Goal: Task Accomplishment & Management: Use online tool/utility

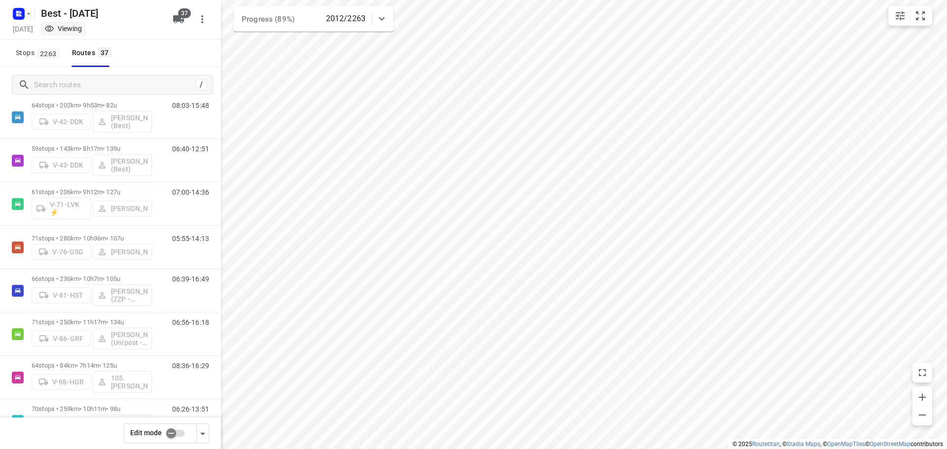
scroll to position [425, 0]
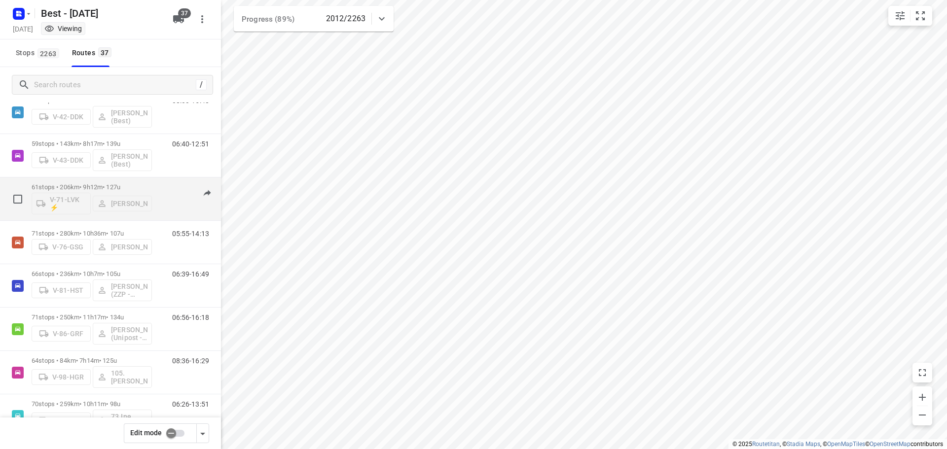
click at [135, 185] on p "61 stops • 206km • 9h12m • 127u" at bounding box center [92, 186] width 120 height 7
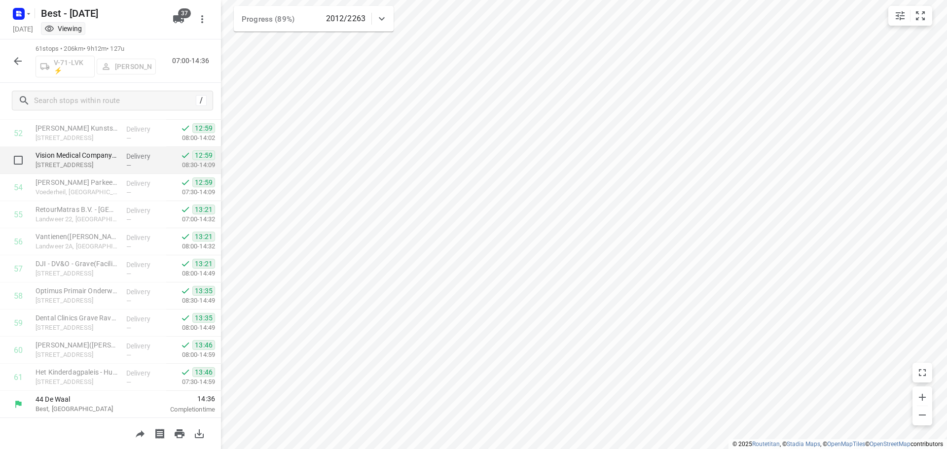
scroll to position [1432, 0]
click at [16, 59] on icon "button" at bounding box center [18, 61] width 12 height 12
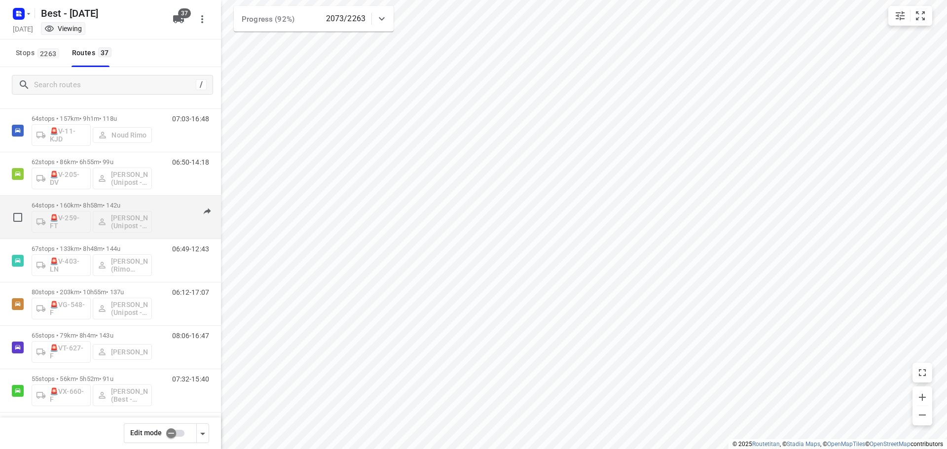
scroll to position [1323, 0]
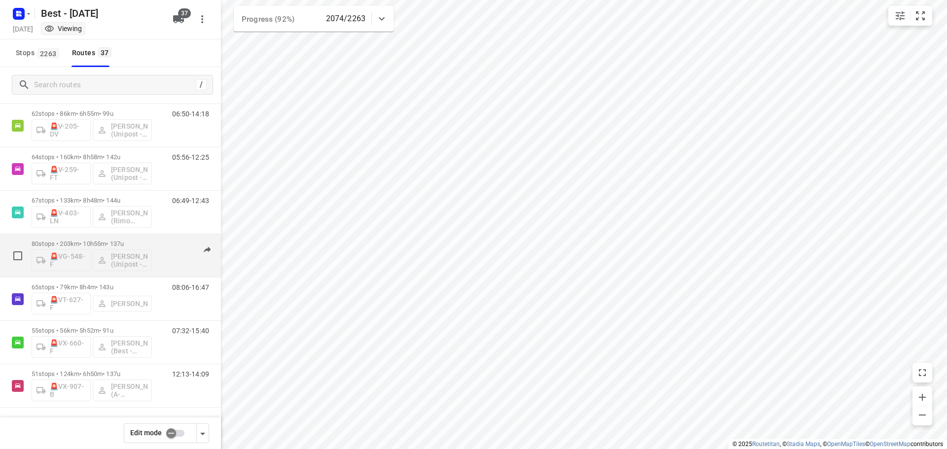
click at [126, 239] on div "80 stops • 203km • 10h55m • 137u 🚨VG-548-F [PERSON_NAME] (Unipost - ZZP - Berst)" at bounding box center [92, 255] width 120 height 41
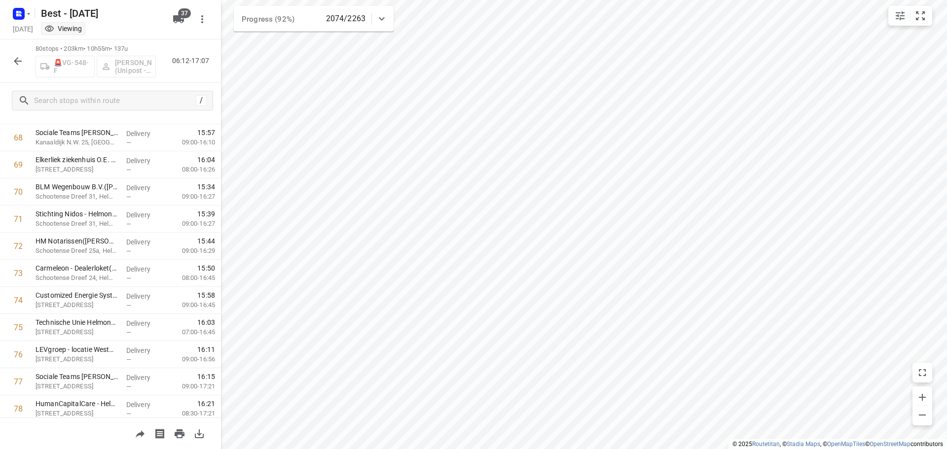
scroll to position [1947, 0]
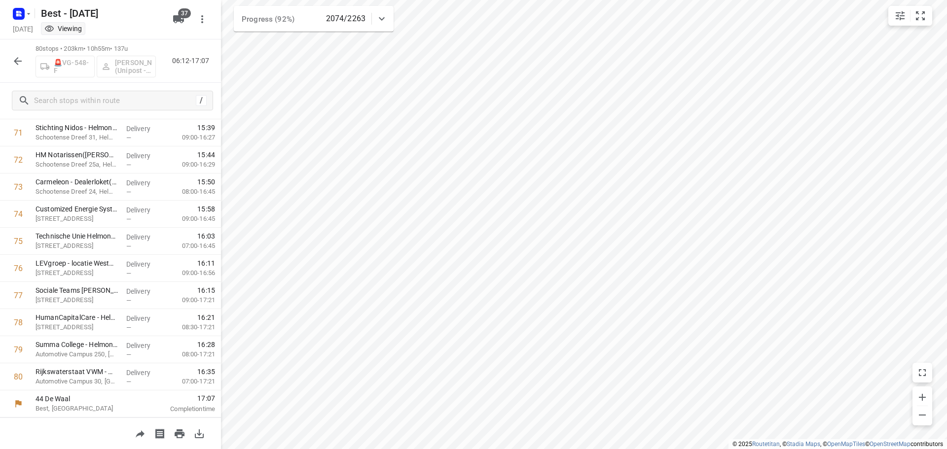
click at [17, 62] on icon "button" at bounding box center [18, 61] width 12 height 12
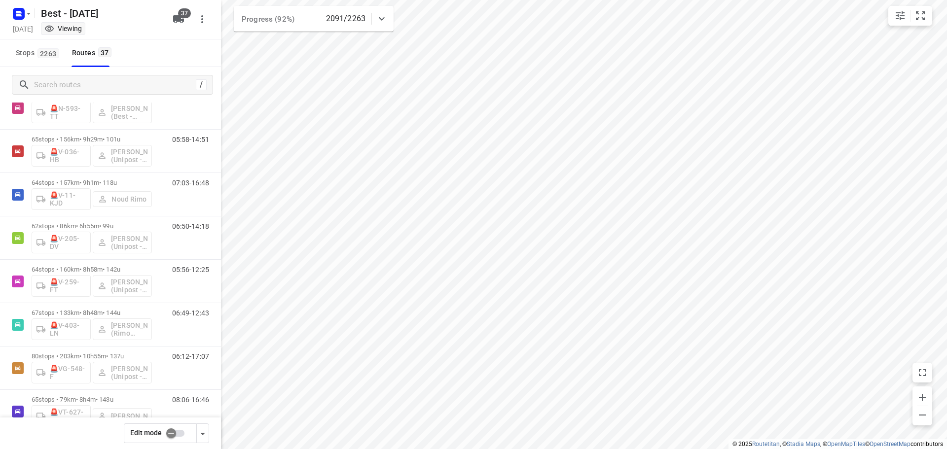
scroll to position [0, 0]
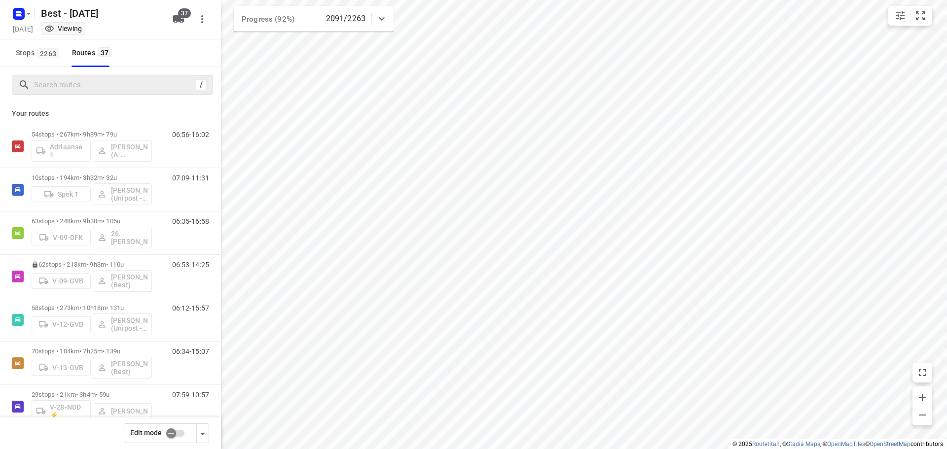
click at [137, 78] on div "/" at bounding box center [112, 85] width 201 height 20
click at [141, 88] on input "Search routes" at bounding box center [124, 84] width 178 height 15
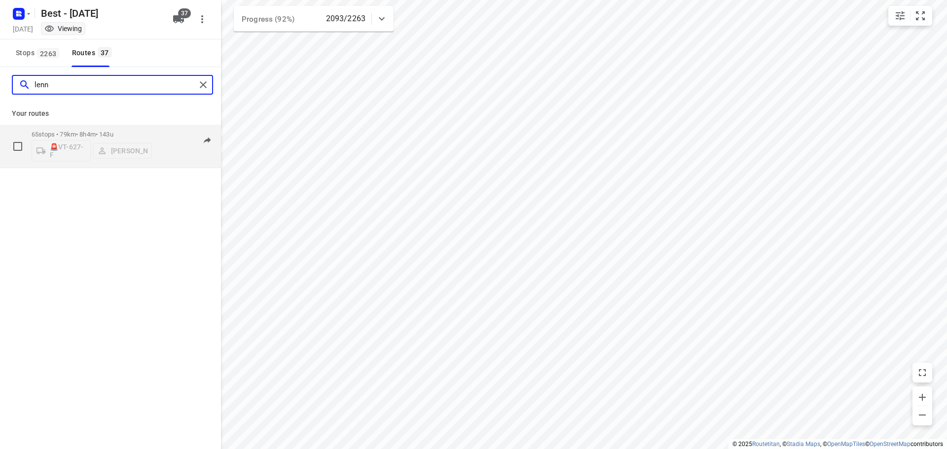
type input "lenn"
click at [114, 129] on div "65 stops • 79km • 8h4m • 143u 🚨VT-627-F [PERSON_NAME]" at bounding box center [92, 146] width 120 height 41
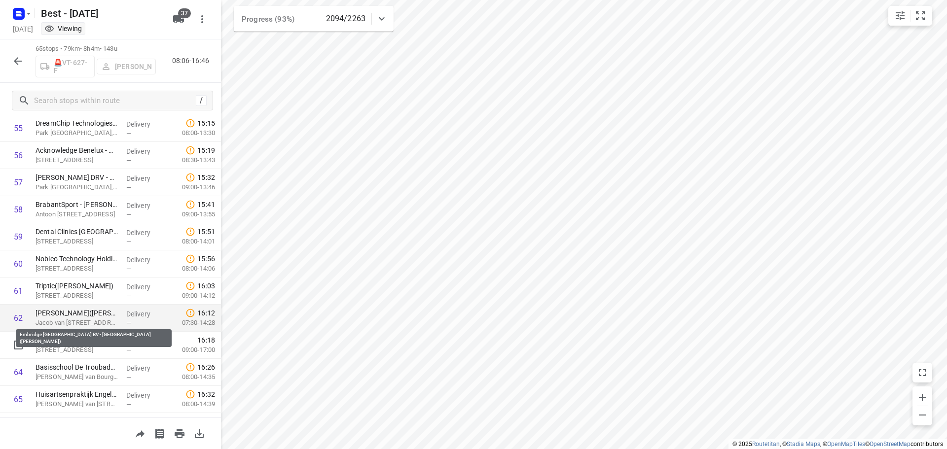
scroll to position [1540, 0]
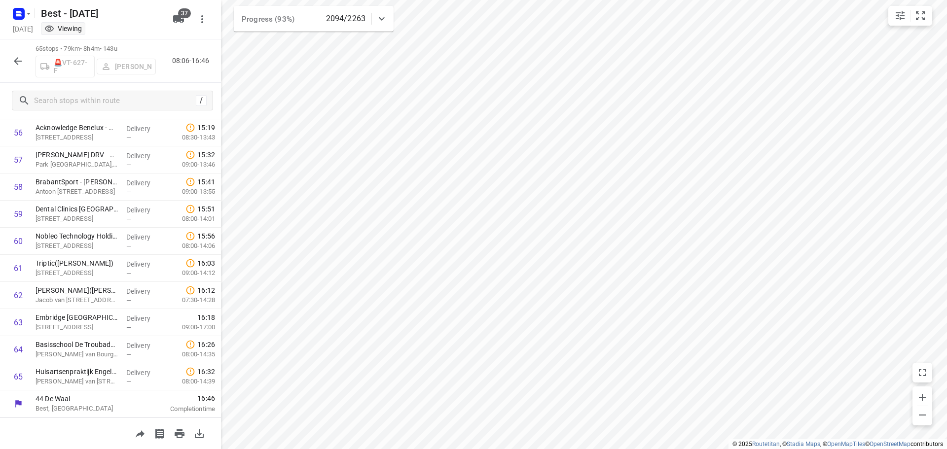
click at [21, 64] on icon "button" at bounding box center [18, 61] width 12 height 12
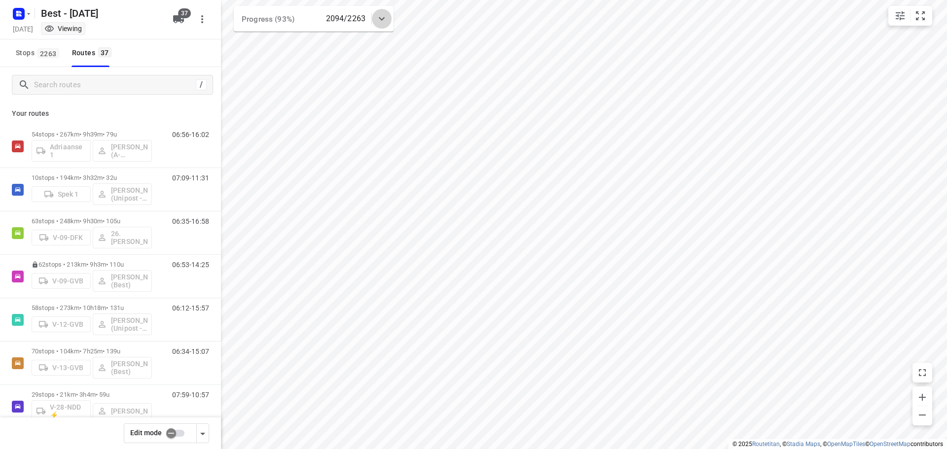
click at [388, 13] on div at bounding box center [382, 19] width 20 height 20
click at [384, 28] on icon at bounding box center [382, 23] width 12 height 12
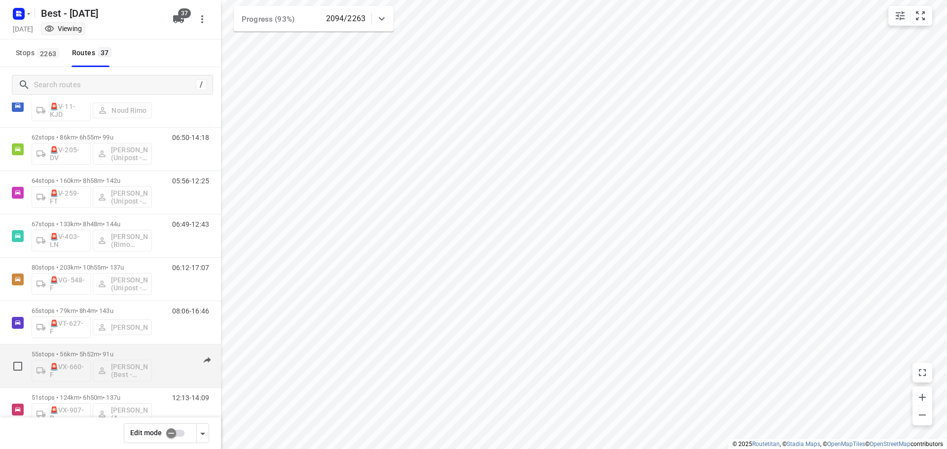
scroll to position [1278, 0]
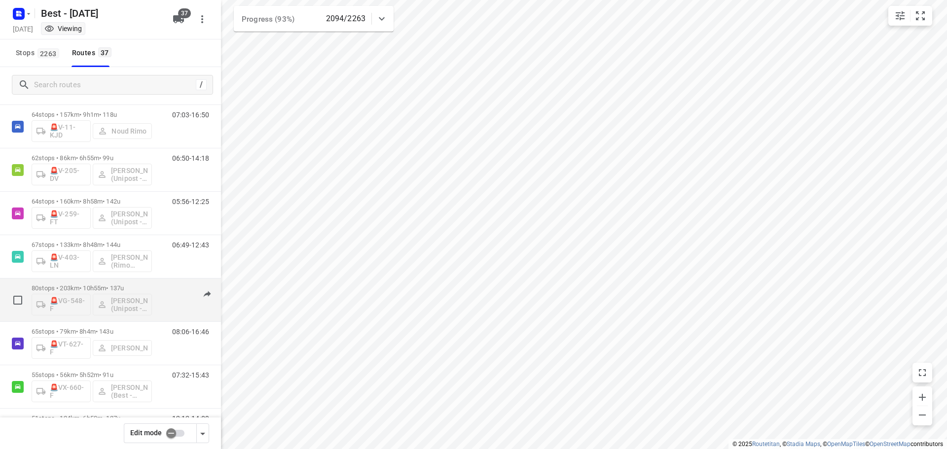
click at [125, 287] on p "80 stops • 203km • 10h55m • 137u" at bounding box center [92, 288] width 120 height 7
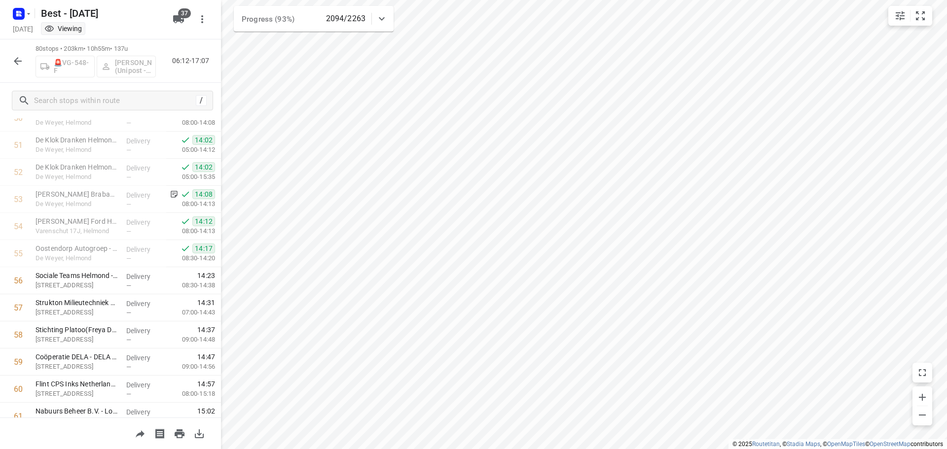
scroll to position [1420, 0]
click at [19, 64] on icon "button" at bounding box center [18, 61] width 12 height 12
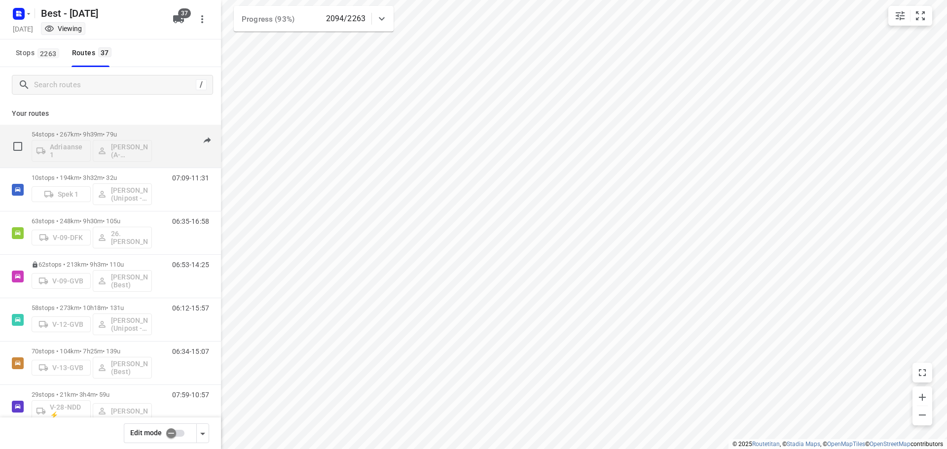
click at [105, 132] on p "54 stops • 267km • 9h39m • 79u" at bounding box center [92, 134] width 120 height 7
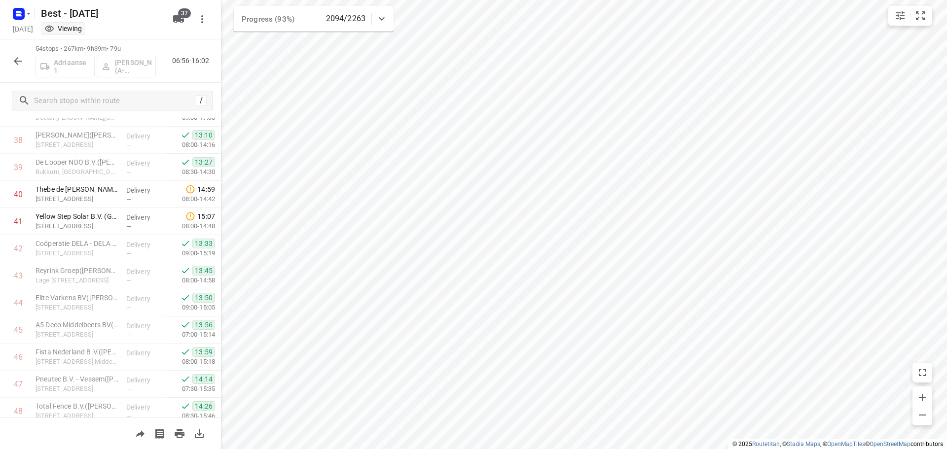
scroll to position [1242, 0]
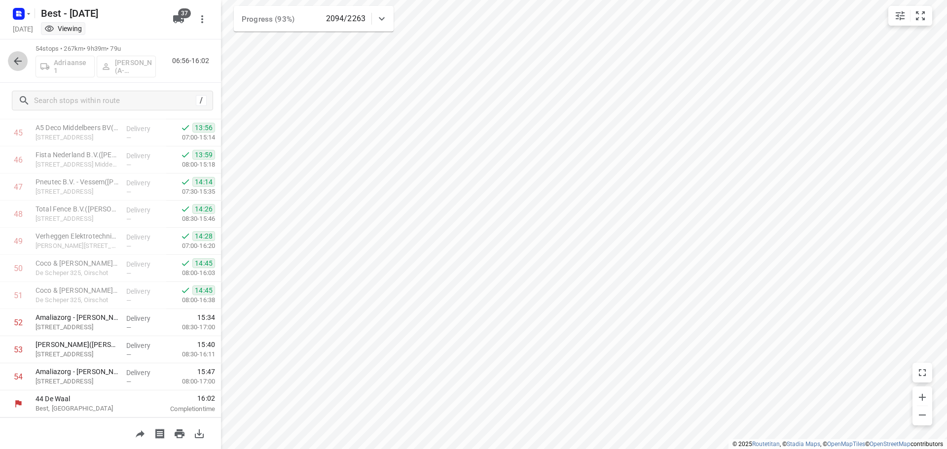
click at [15, 65] on icon "button" at bounding box center [18, 61] width 12 height 12
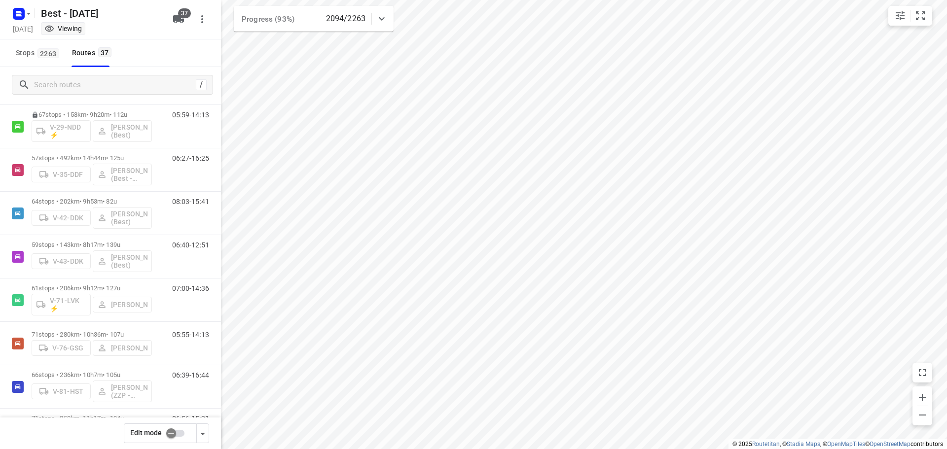
scroll to position [321, 0]
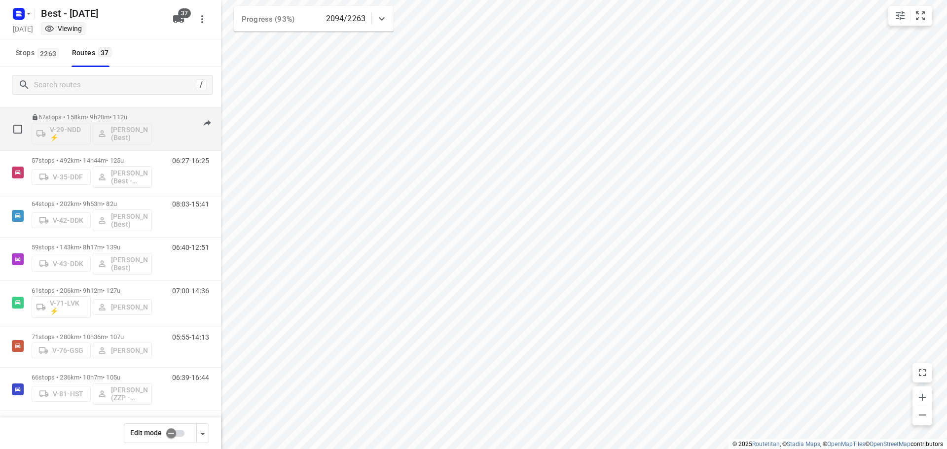
click at [127, 118] on p "67 stops • 158km • 9h20m • 112u" at bounding box center [92, 116] width 120 height 7
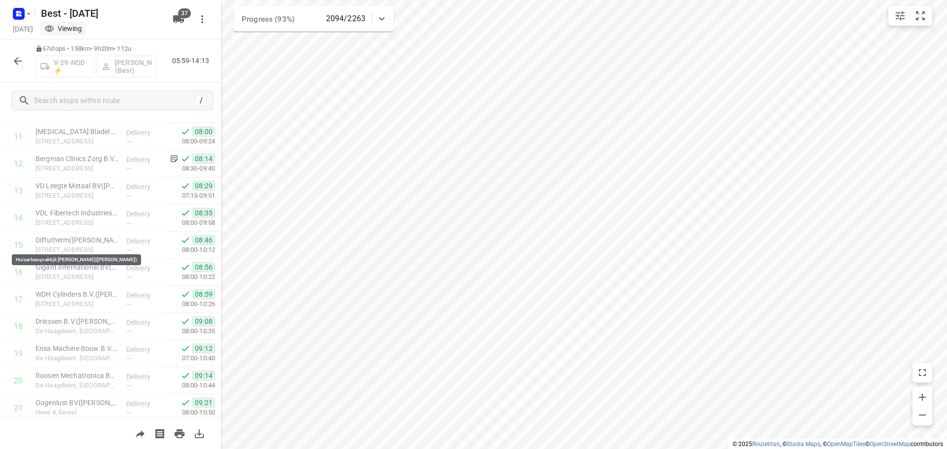
scroll to position [164, 0]
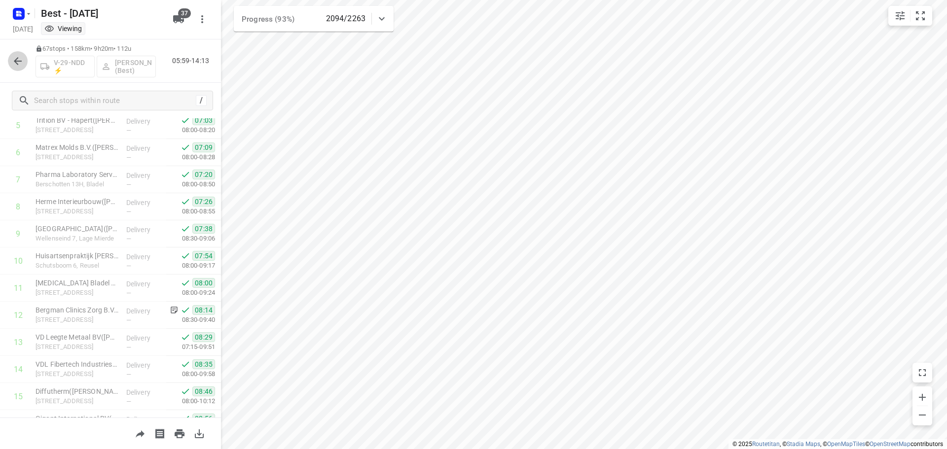
click at [17, 61] on icon "button" at bounding box center [18, 61] width 8 height 8
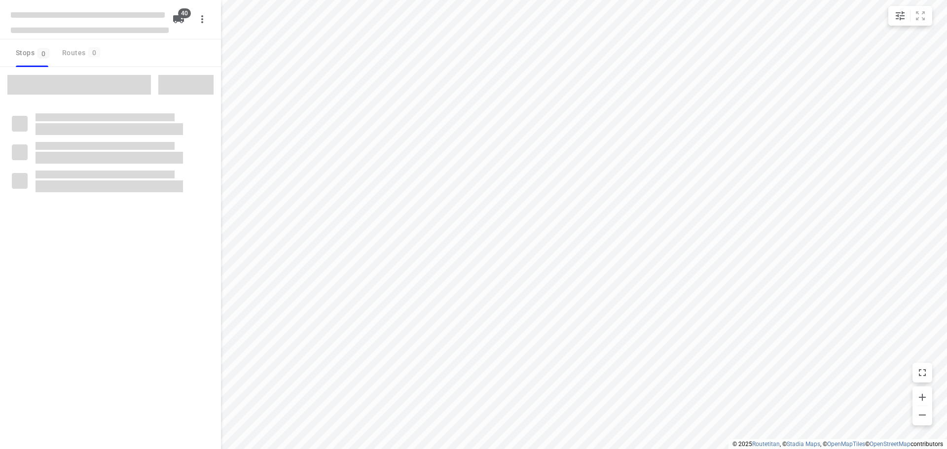
checkbox input "true"
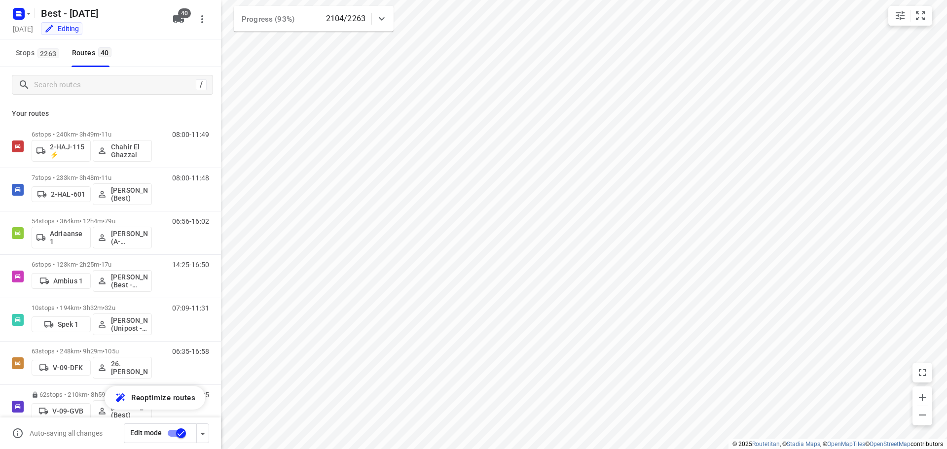
scroll to position [20, 0]
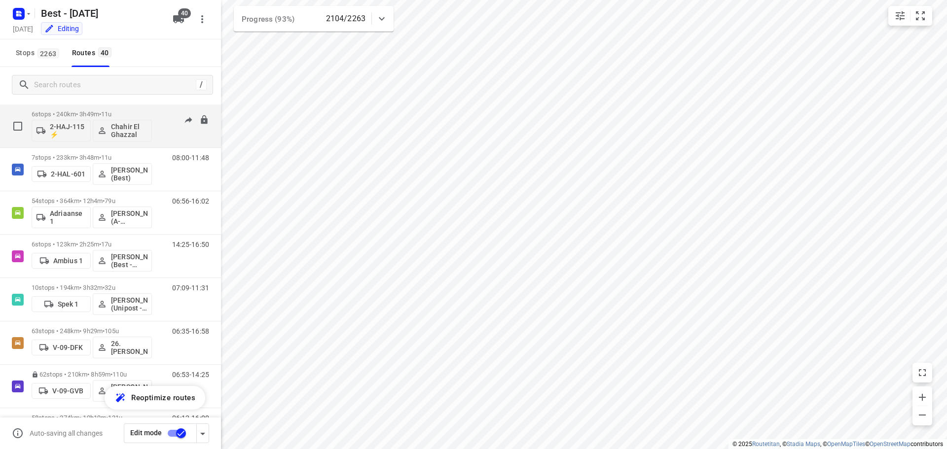
click at [136, 116] on p "6 stops • 240km • 3h49m • 11u" at bounding box center [92, 113] width 120 height 7
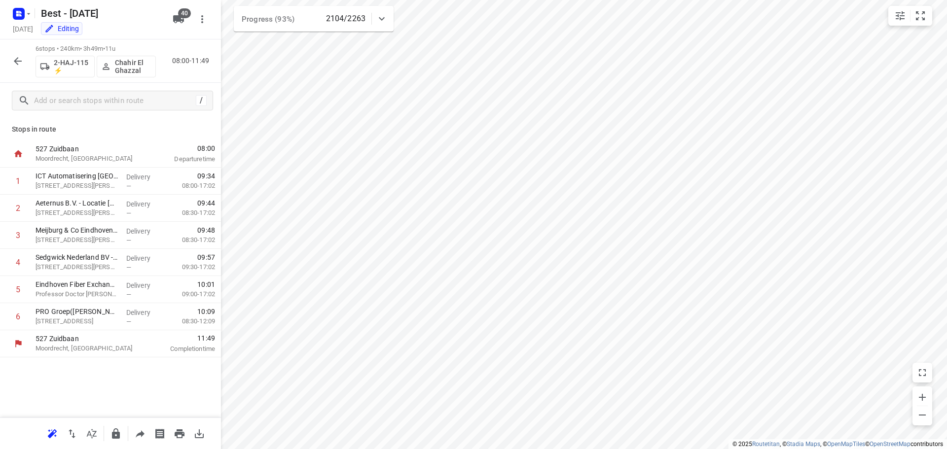
click at [20, 62] on icon "button" at bounding box center [18, 61] width 12 height 12
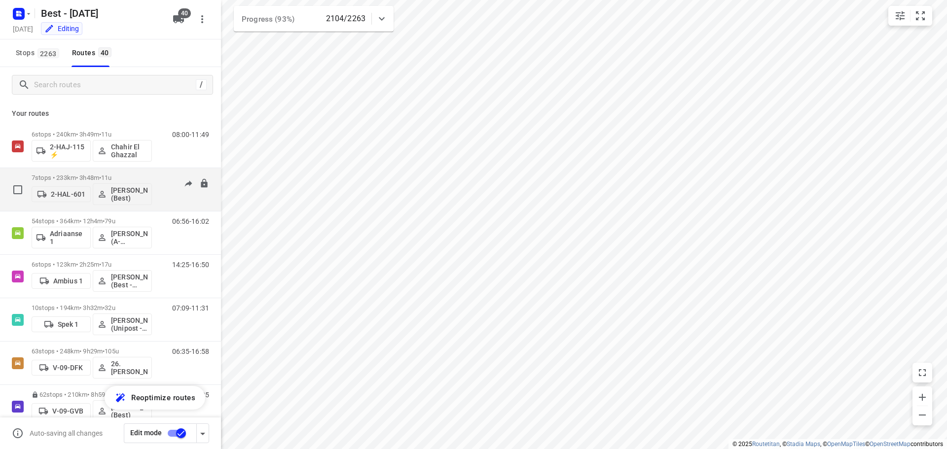
click at [101, 177] on span "•" at bounding box center [100, 177] width 2 height 7
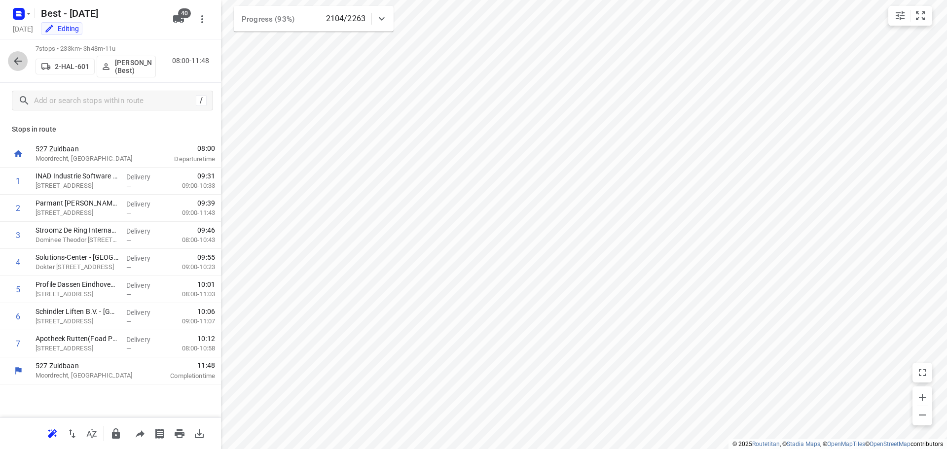
click at [18, 58] on icon "button" at bounding box center [18, 61] width 12 height 12
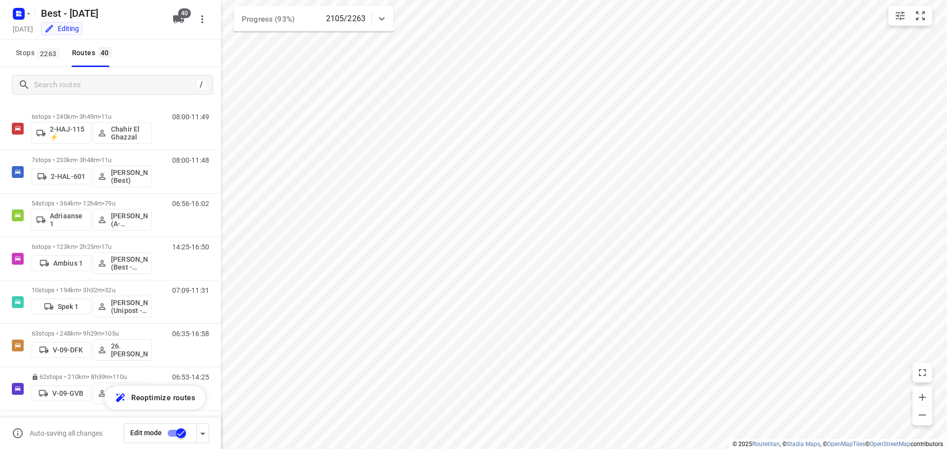
scroll to position [0, 0]
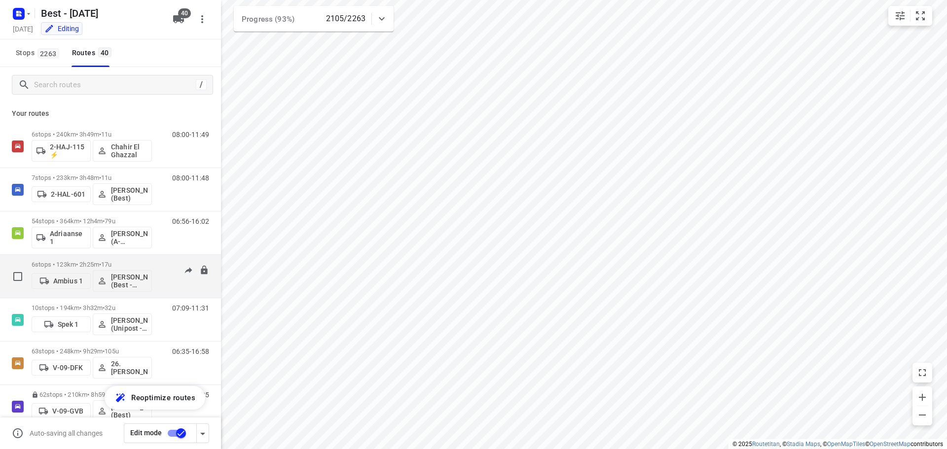
click at [111, 266] on span "17u" at bounding box center [106, 264] width 10 height 7
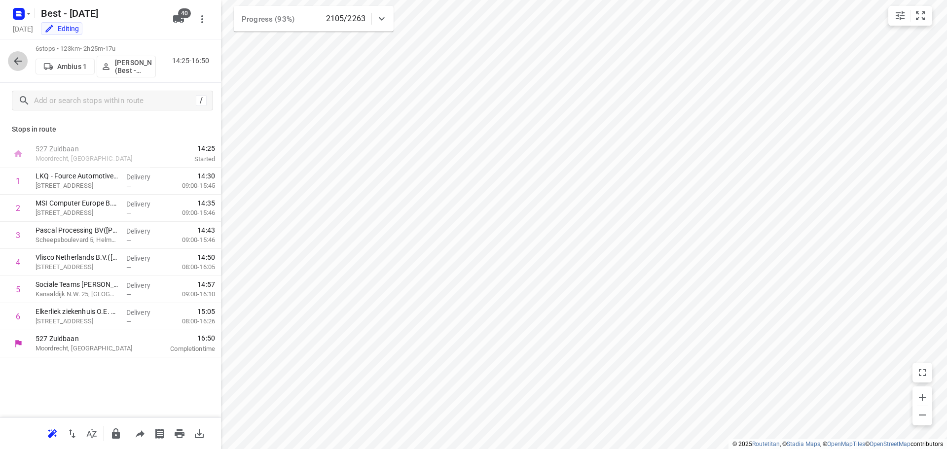
click at [24, 61] on button "button" at bounding box center [18, 61] width 20 height 20
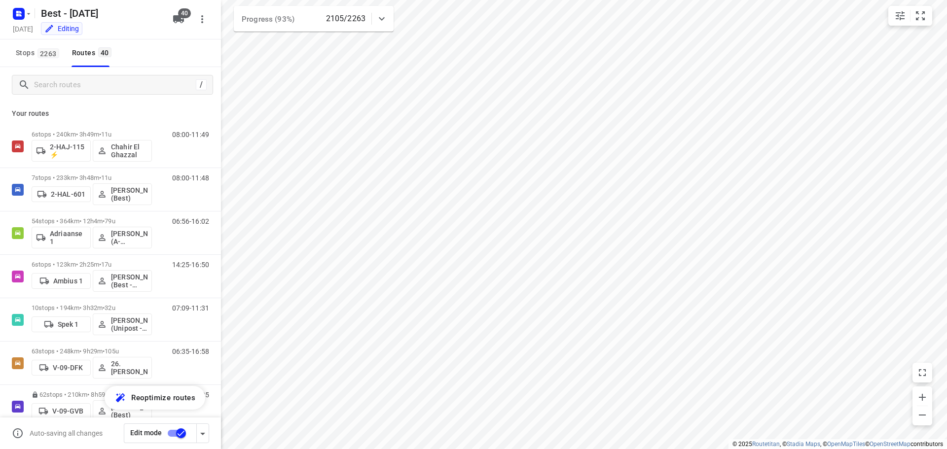
click at [178, 102] on div "/" at bounding box center [110, 85] width 221 height 36
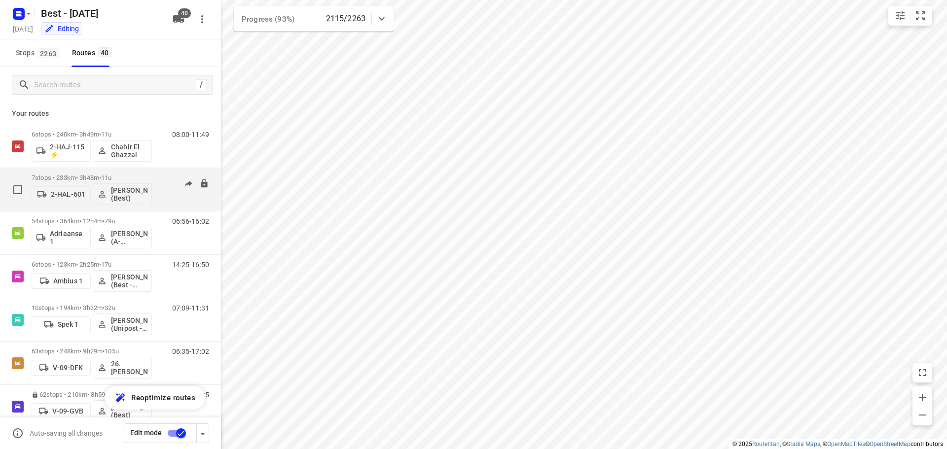
click at [65, 175] on p "7 stops • 233km • 3h48m • 11u" at bounding box center [92, 177] width 120 height 7
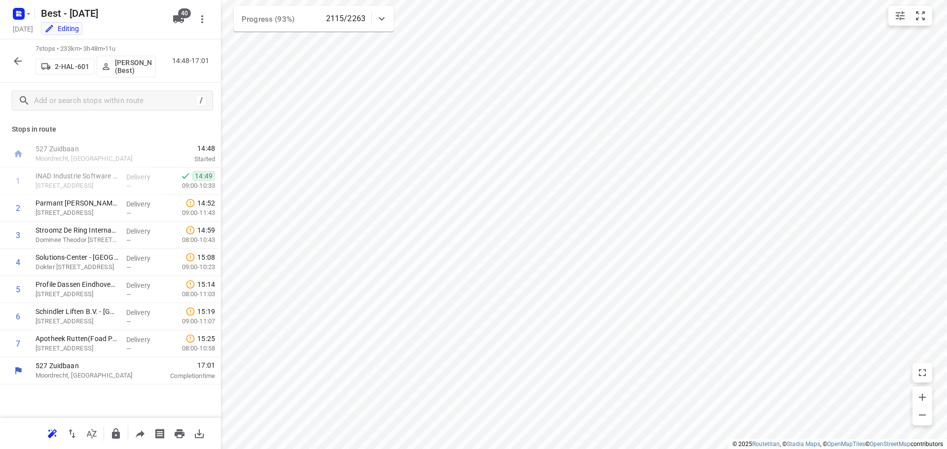
click at [22, 65] on icon "button" at bounding box center [18, 61] width 12 height 12
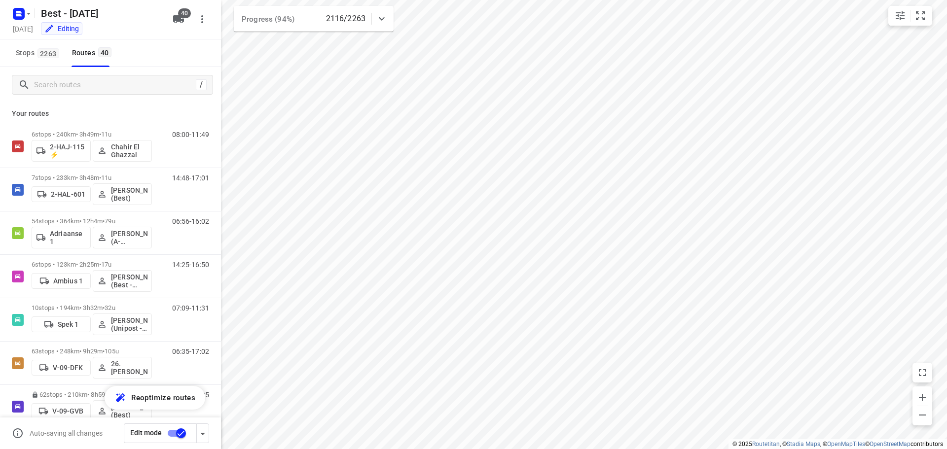
click at [380, 12] on div at bounding box center [382, 19] width 20 height 20
click at [380, 14] on div at bounding box center [382, 23] width 20 height 20
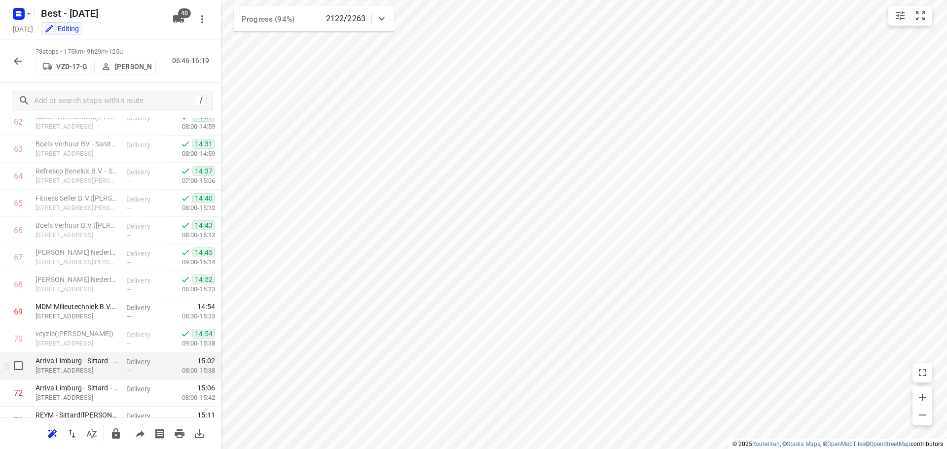
scroll to position [1757, 0]
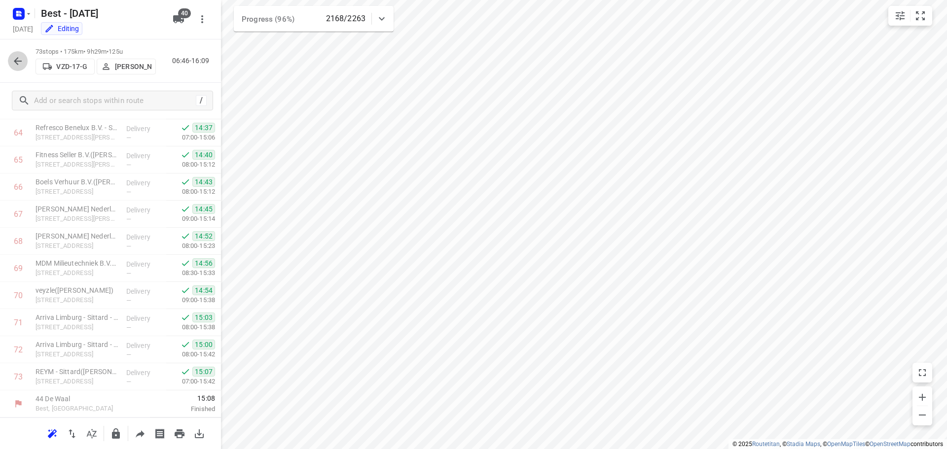
click at [13, 64] on icon "button" at bounding box center [18, 61] width 12 height 12
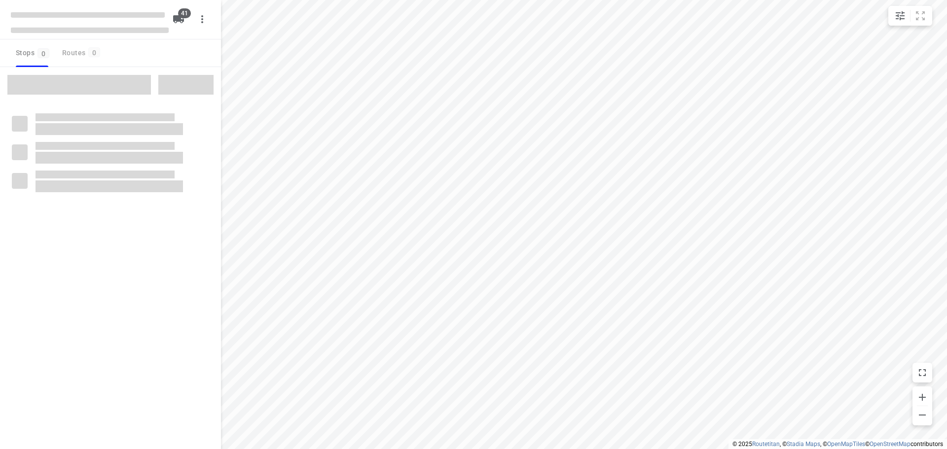
checkbox input "true"
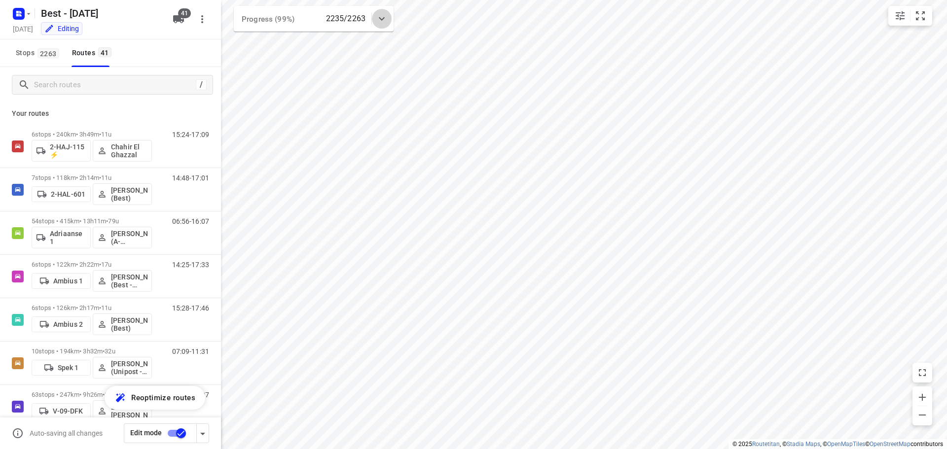
click at [384, 15] on icon at bounding box center [382, 19] width 12 height 12
click at [127, 102] on div "/" at bounding box center [110, 85] width 221 height 36
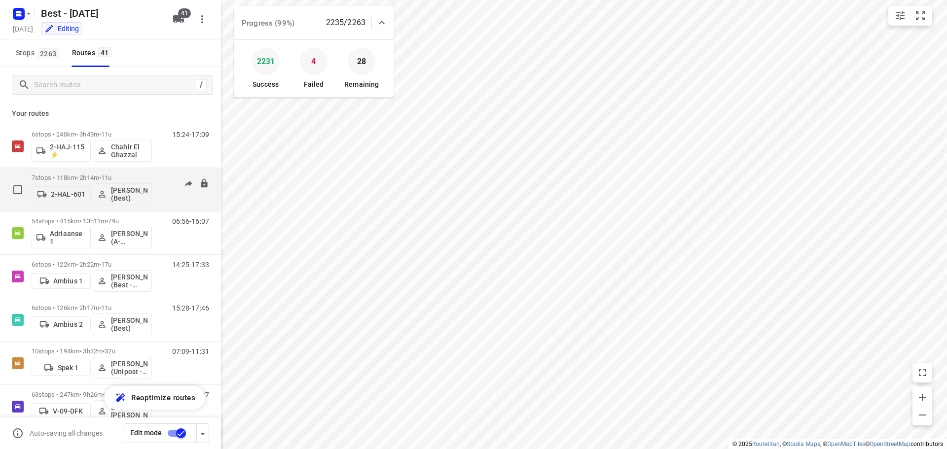
click at [140, 178] on p "7 stops • 118km • 2h14m • 11u" at bounding box center [92, 177] width 120 height 7
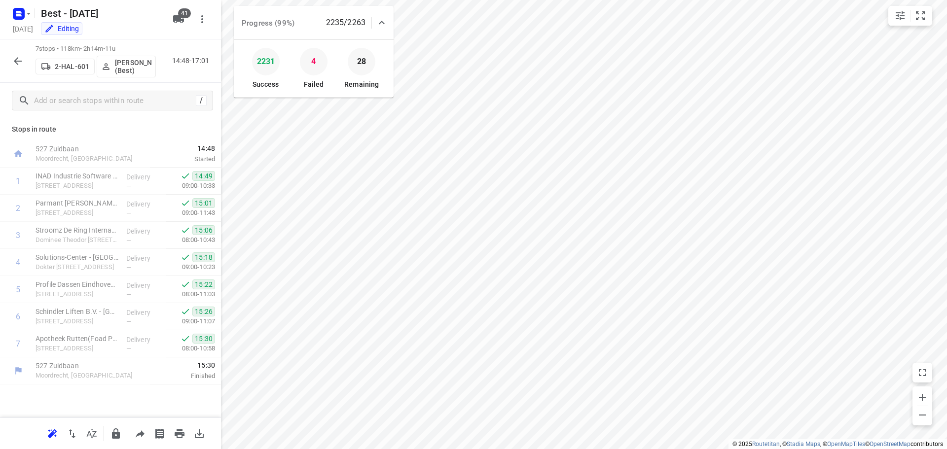
click at [17, 63] on icon "button" at bounding box center [18, 61] width 8 height 8
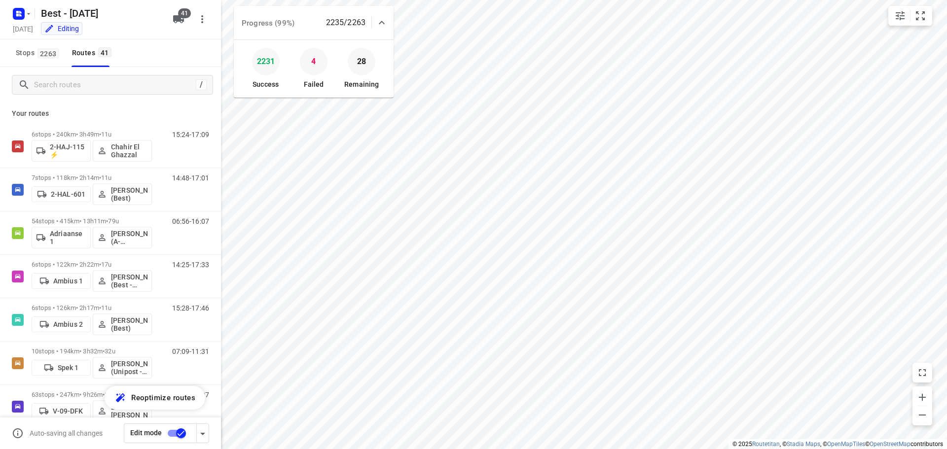
click at [383, 22] on icon at bounding box center [382, 22] width 6 height 3
click at [387, 13] on icon at bounding box center [382, 19] width 12 height 12
click at [387, 13] on div "Progress (100%) 2252/2263" at bounding box center [314, 23] width 160 height 34
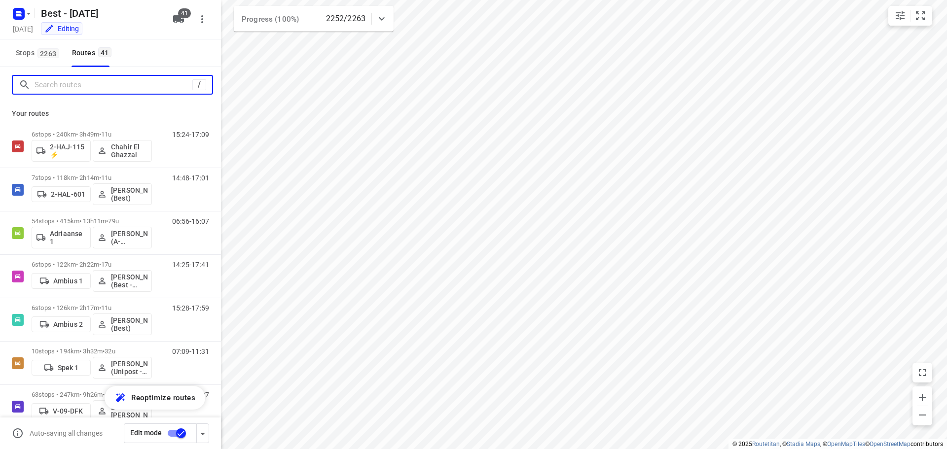
click at [179, 81] on input "Search routes" at bounding box center [114, 84] width 158 height 15
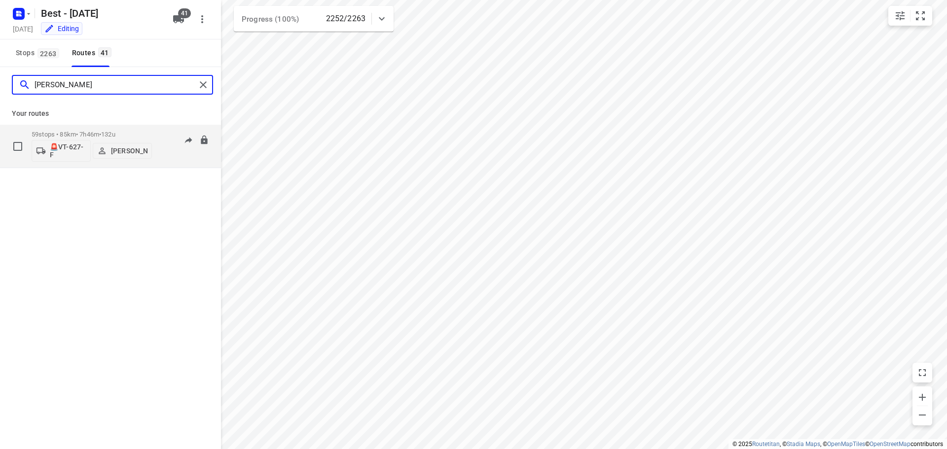
type input "lennart"
click at [124, 128] on div "59 stops • 85km • 7h46m • 132u 🚨VT-627-F Lennart Moons" at bounding box center [92, 146] width 120 height 41
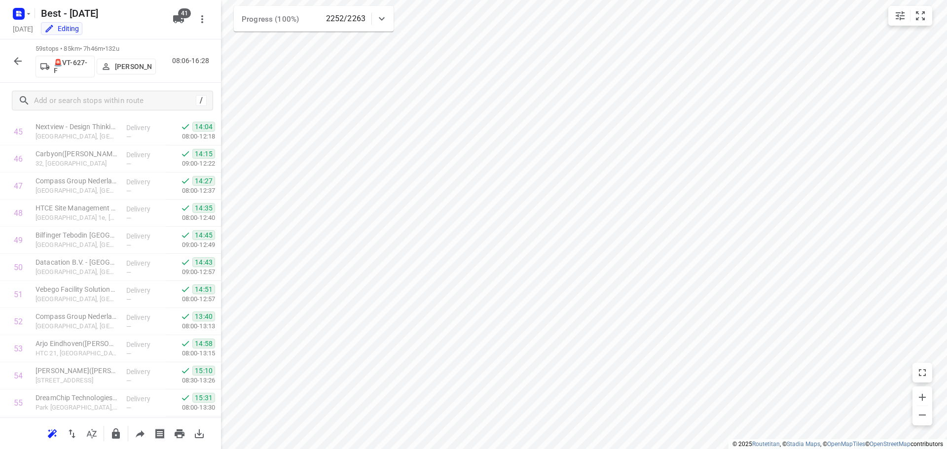
scroll to position [1378, 0]
